Goal: Check status: Check status

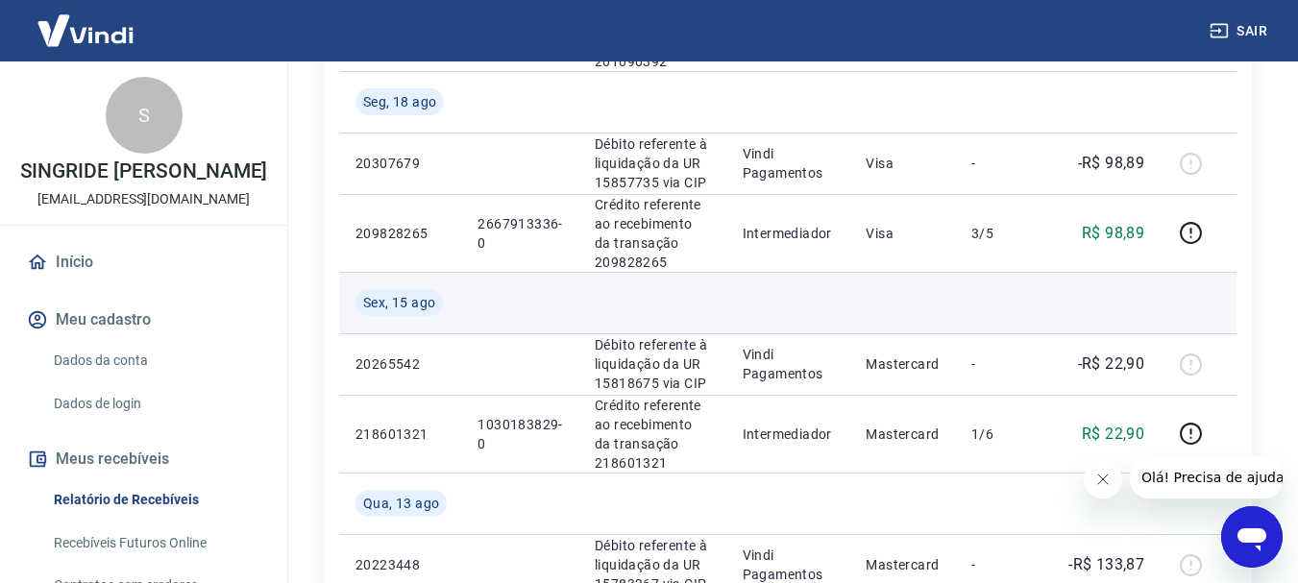
scroll to position [769, 0]
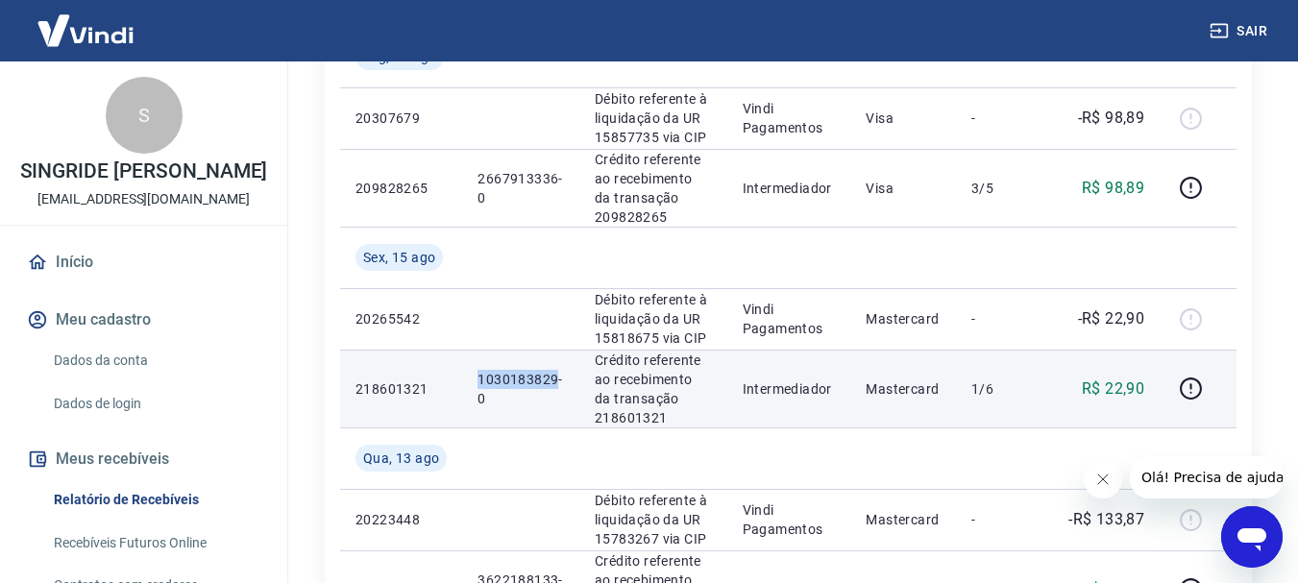
drag, startPoint x: 478, startPoint y: 380, endPoint x: 554, endPoint y: 378, distance: 75.9
click at [554, 378] on p "1030183829-0" at bounding box center [521, 389] width 86 height 38
copy p "1030183829"
